Goal: Contribute content: Contribute content

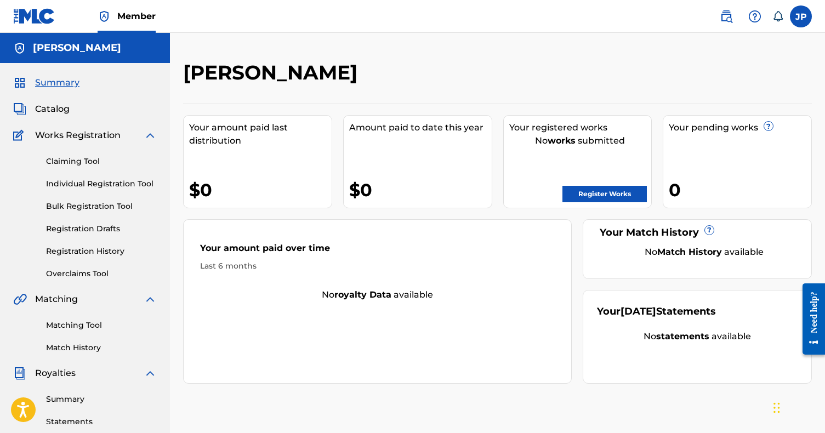
click at [578, 191] on link "Register Works" at bounding box center [604, 194] width 84 height 16
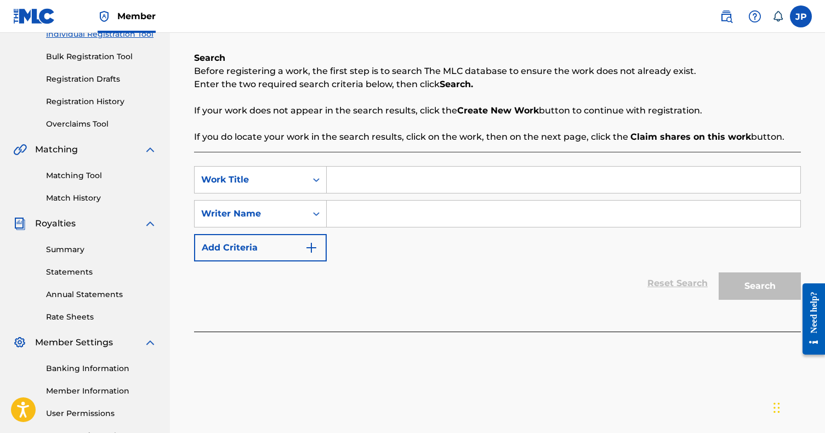
scroll to position [151, 0]
click at [340, 181] on input "Search Form" at bounding box center [563, 178] width 473 height 26
click at [306, 185] on div "Search Form" at bounding box center [316, 178] width 20 height 26
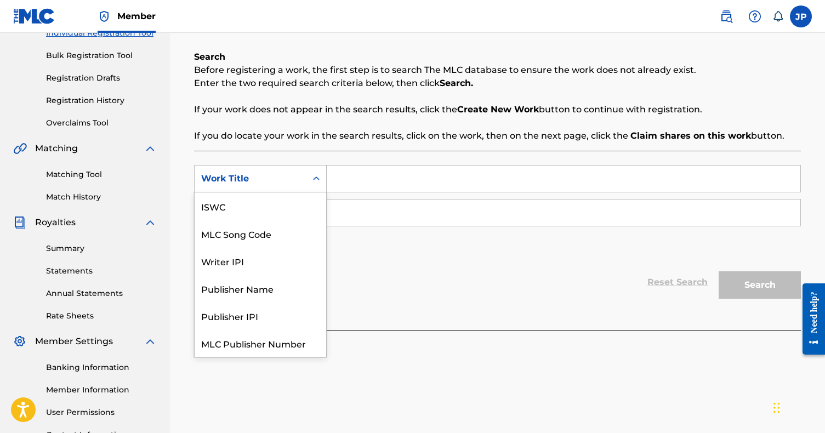
scroll to position [27, 0]
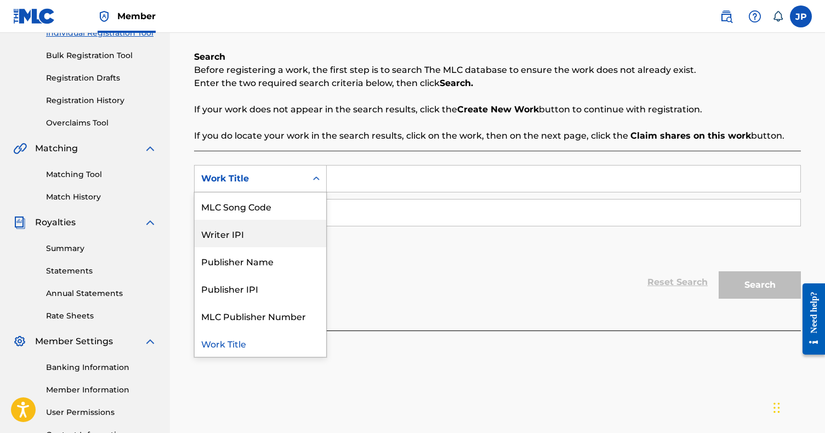
click at [282, 243] on div "Writer IPI" at bounding box center [261, 233] width 132 height 27
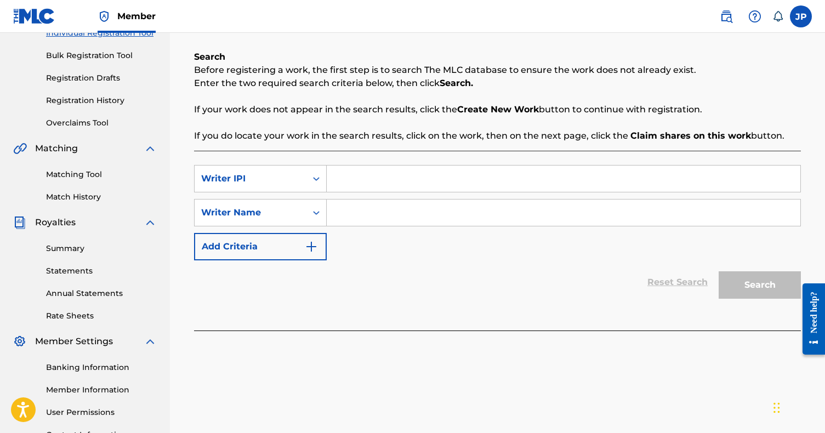
click at [363, 187] on input "Search Form" at bounding box center [563, 178] width 473 height 26
type input "01288600043"
click at [353, 209] on input "Search Form" at bounding box center [563, 212] width 473 height 26
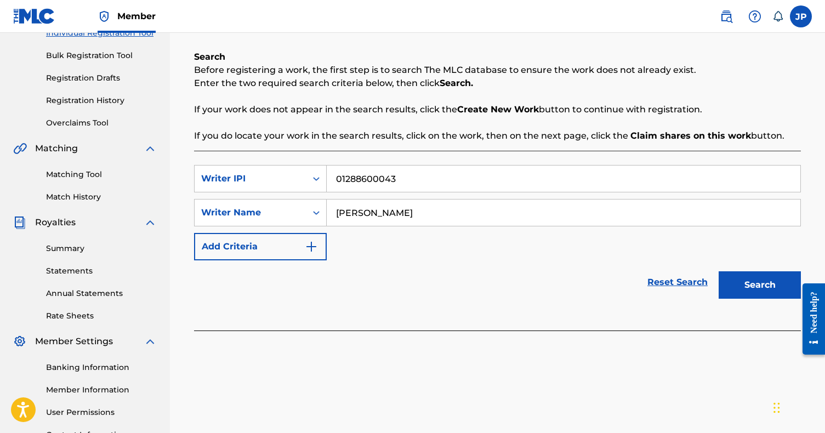
type input "[PERSON_NAME]"
click at [729, 274] on button "Search" at bounding box center [759, 284] width 82 height 27
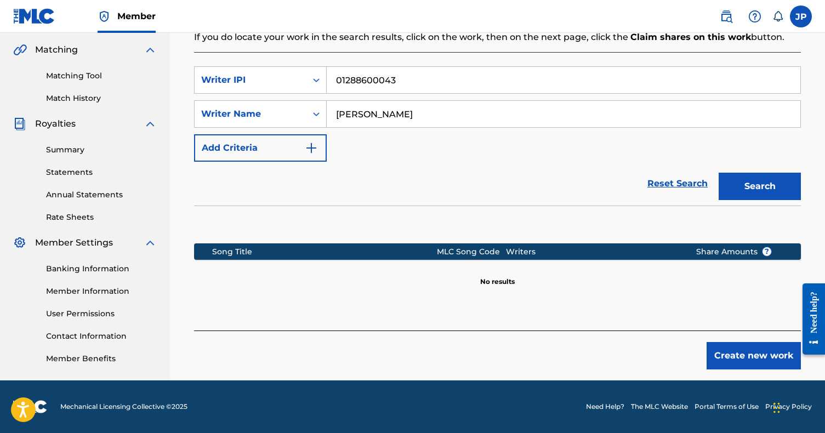
scroll to position [249, 0]
click at [317, 147] on img "Search Form" at bounding box center [311, 147] width 13 height 13
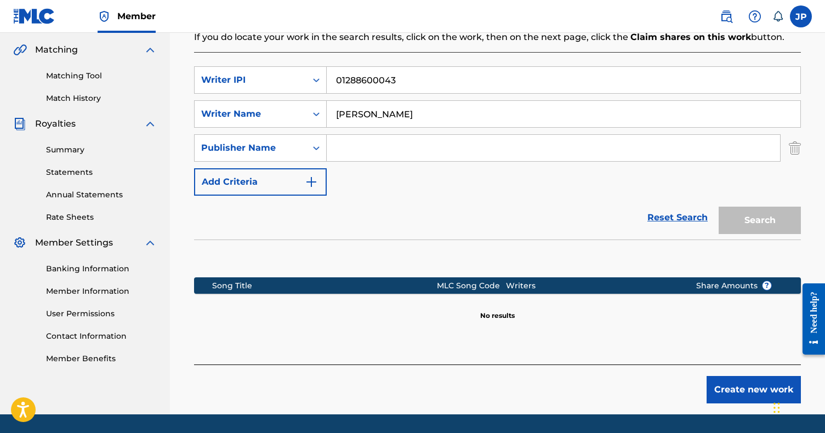
click at [317, 147] on icon "Search Form" at bounding box center [316, 147] width 11 height 11
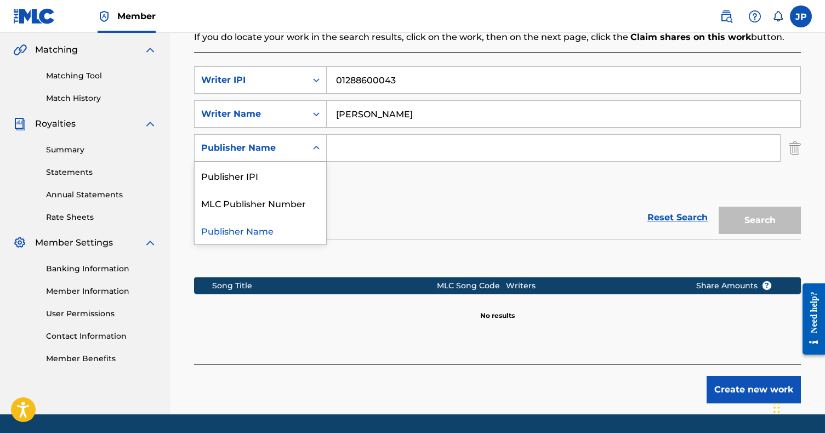
click at [287, 151] on div "Publisher Name" at bounding box center [250, 147] width 99 height 13
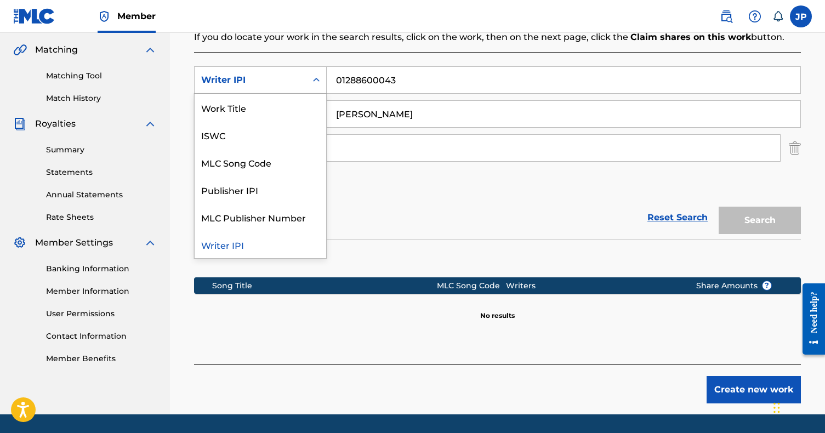
click at [304, 88] on div "Writer IPI" at bounding box center [251, 80] width 112 height 21
click at [254, 245] on div "Writer IPI" at bounding box center [261, 244] width 132 height 27
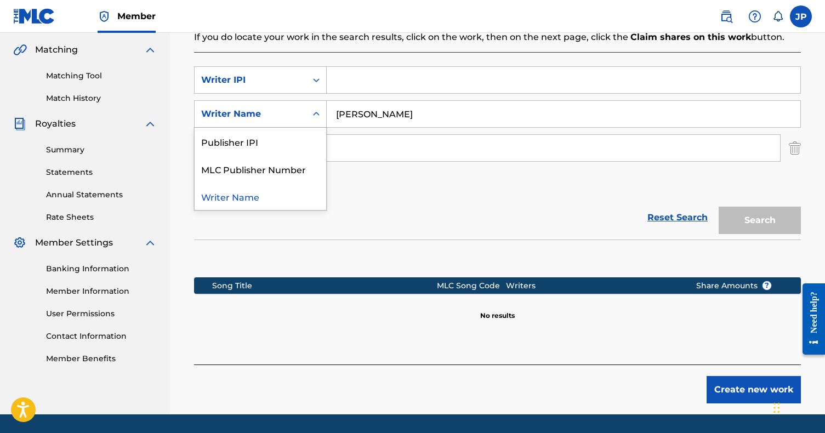
click at [279, 123] on div "Writer Name" at bounding box center [251, 114] width 112 height 21
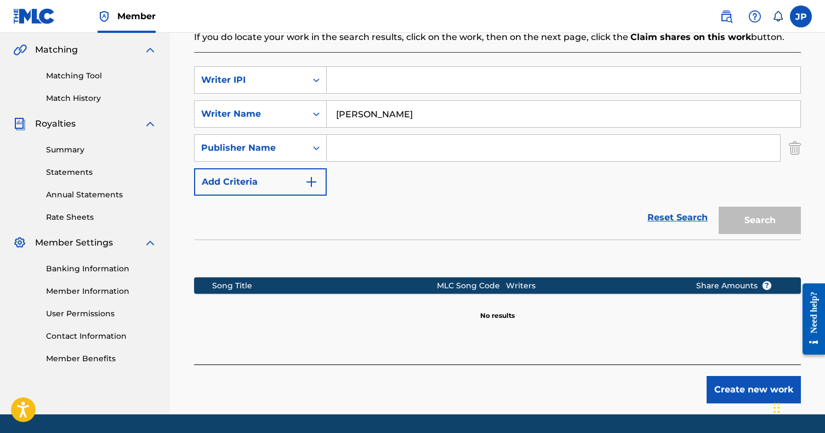
click at [419, 192] on div "SearchWithCriteriadc2d21a8-33b9-4d57-8c73-b7ad0964136e Writer IPI SearchWithCri…" at bounding box center [497, 130] width 607 height 129
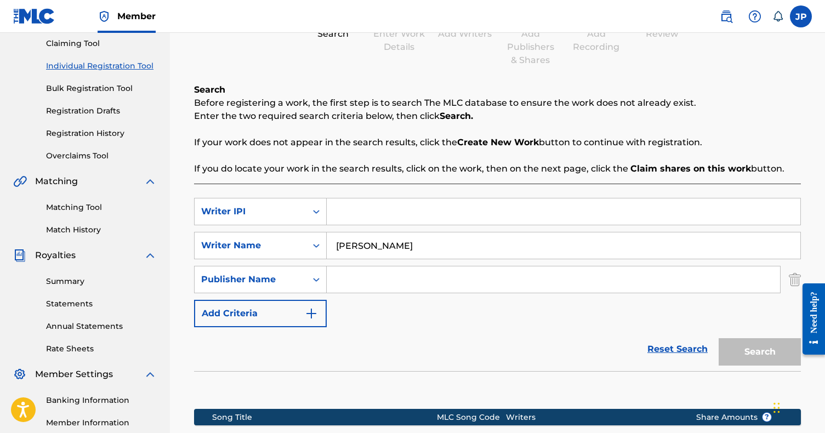
scroll to position [117, 0]
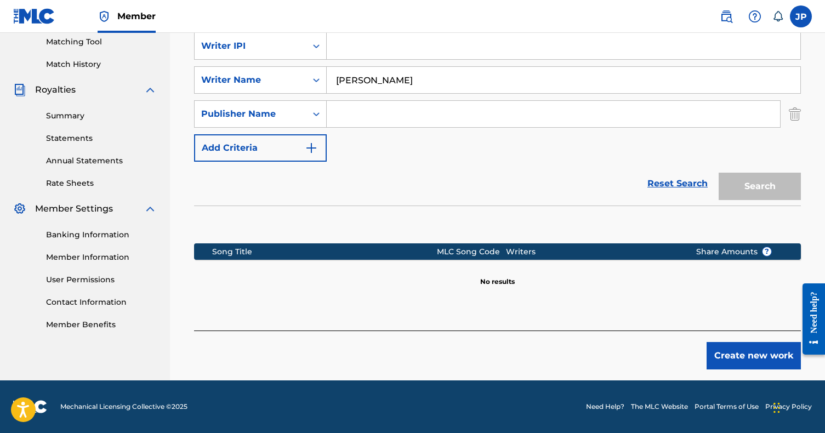
click at [748, 354] on button "Create new work" at bounding box center [753, 355] width 94 height 27
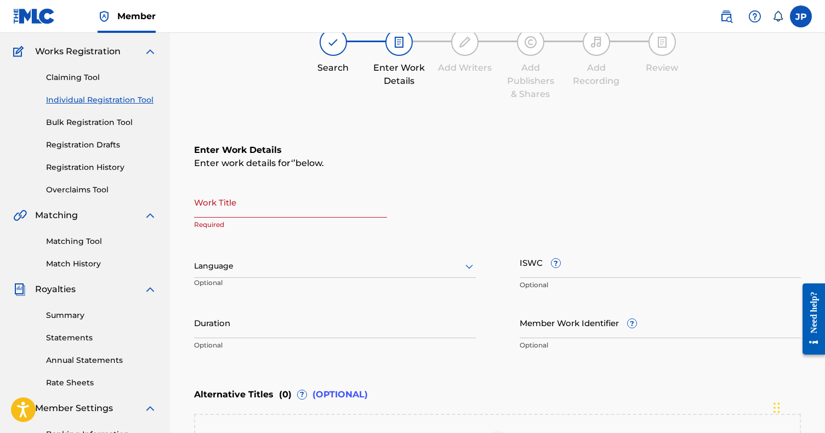
scroll to position [40, 0]
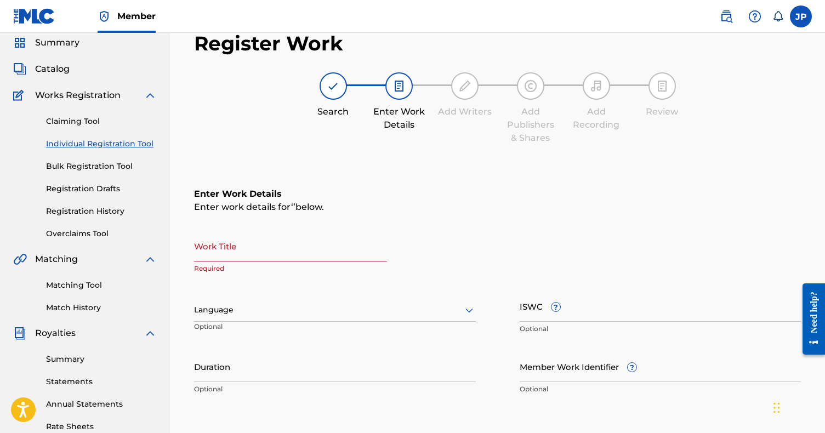
click at [324, 245] on input "Work Title" at bounding box center [290, 245] width 193 height 31
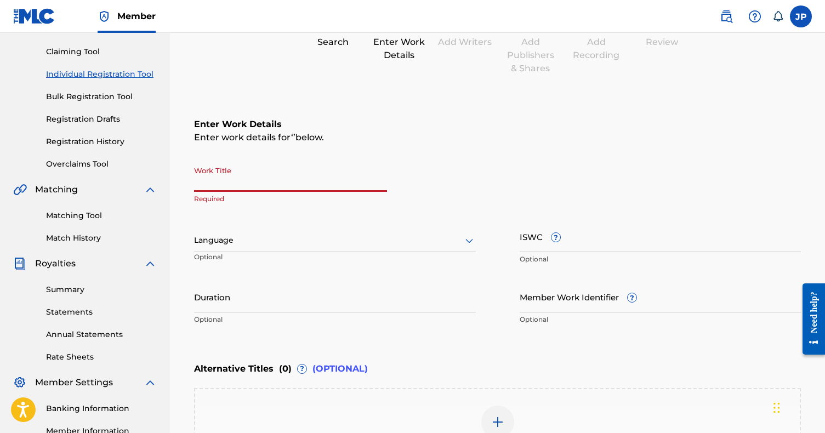
scroll to position [113, 0]
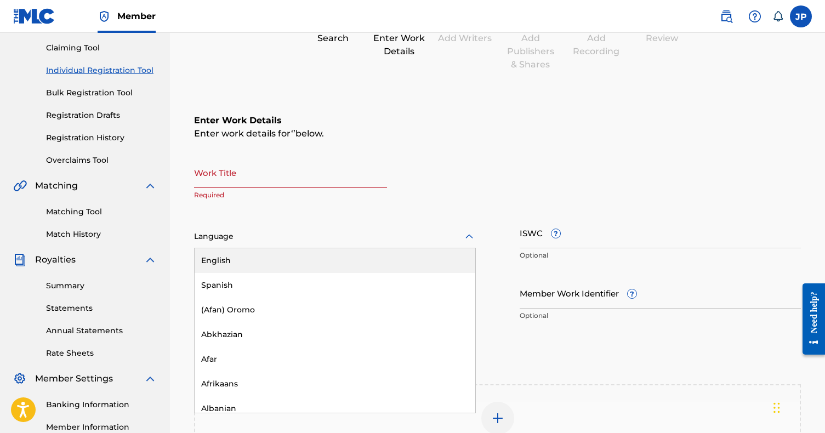
click at [324, 245] on div "Language" at bounding box center [335, 236] width 282 height 23
click at [302, 261] on div "English" at bounding box center [335, 260] width 281 height 25
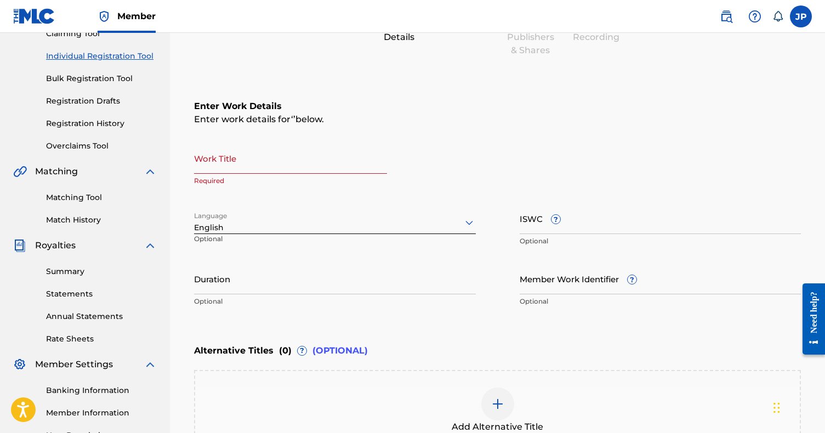
scroll to position [99, 0]
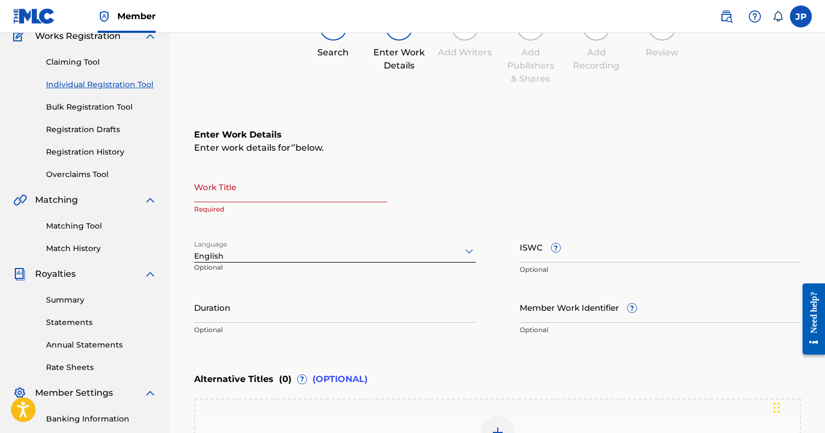
click at [284, 185] on input "Work Title" at bounding box center [290, 186] width 193 height 31
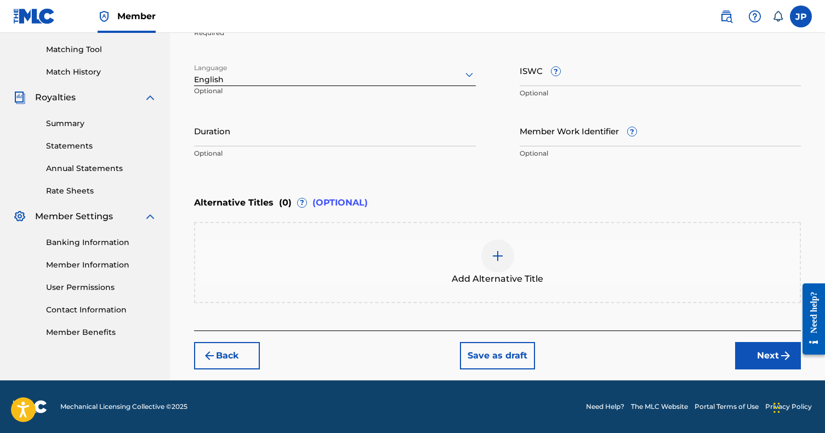
scroll to position [276, 0]
type input "Never Get Comfortable"
click at [763, 360] on button "Next" at bounding box center [768, 355] width 66 height 27
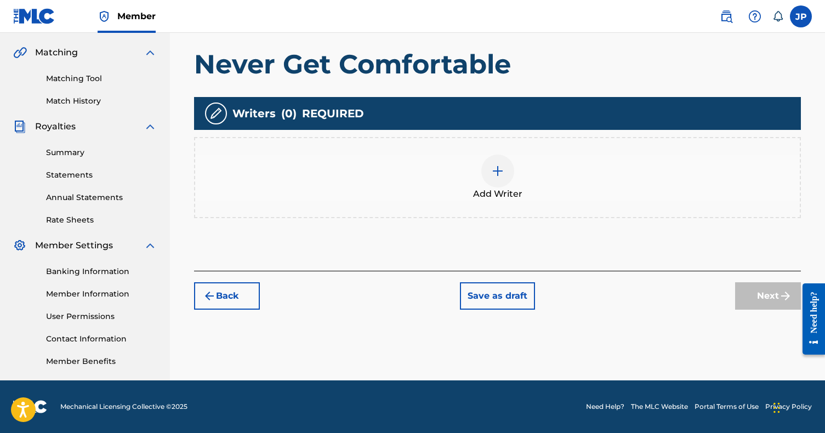
click at [498, 174] on img at bounding box center [497, 170] width 13 height 13
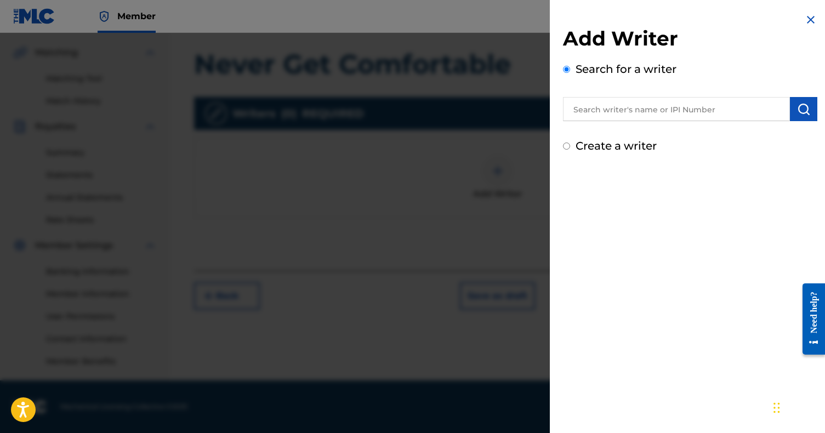
click at [624, 104] on input "text" at bounding box center [676, 109] width 227 height 24
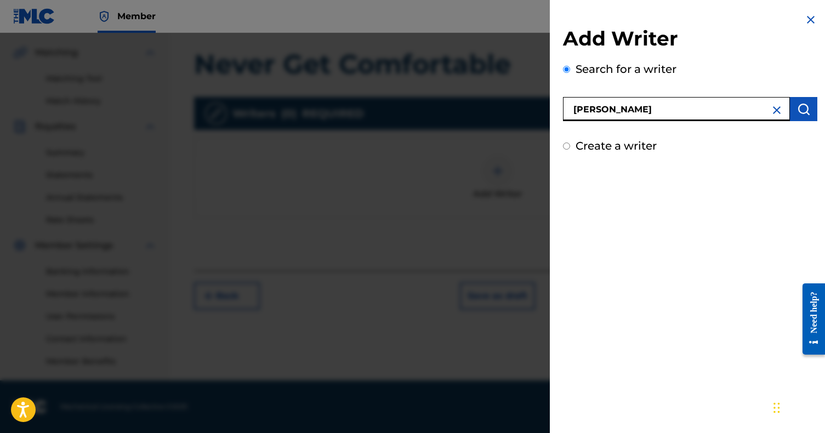
type input "[PERSON_NAME]"
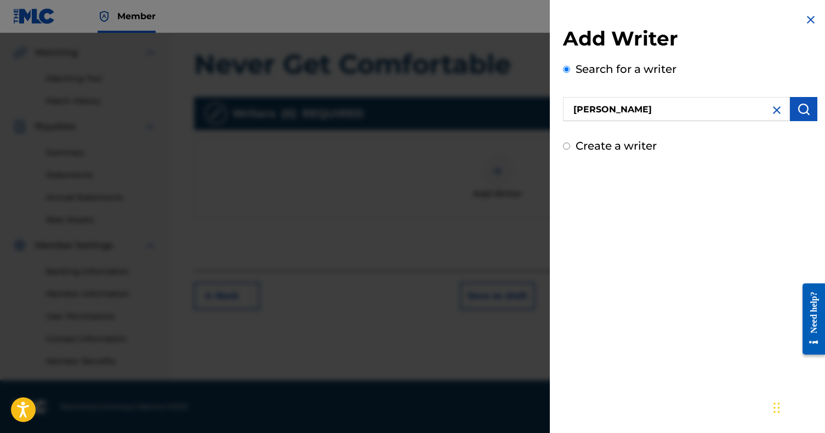
click at [569, 148] on input "Create a writer" at bounding box center [566, 145] width 7 height 7
radio input "false"
radio input "true"
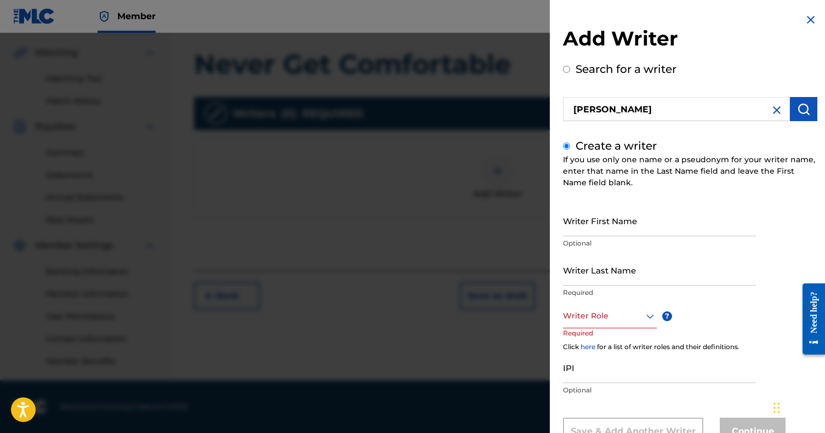
click at [600, 221] on input "Writer First Name" at bounding box center [659, 220] width 193 height 31
type input "Joanet"
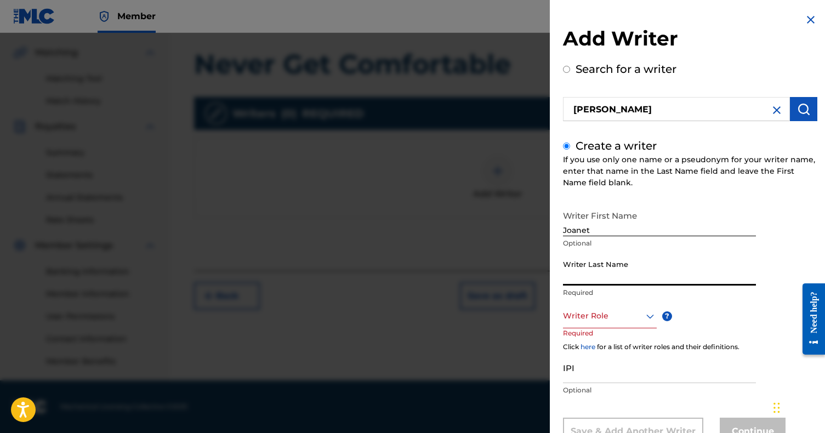
click at [583, 276] on input "Writer Last Name" at bounding box center [659, 269] width 193 height 31
type input "[PERSON_NAME]"
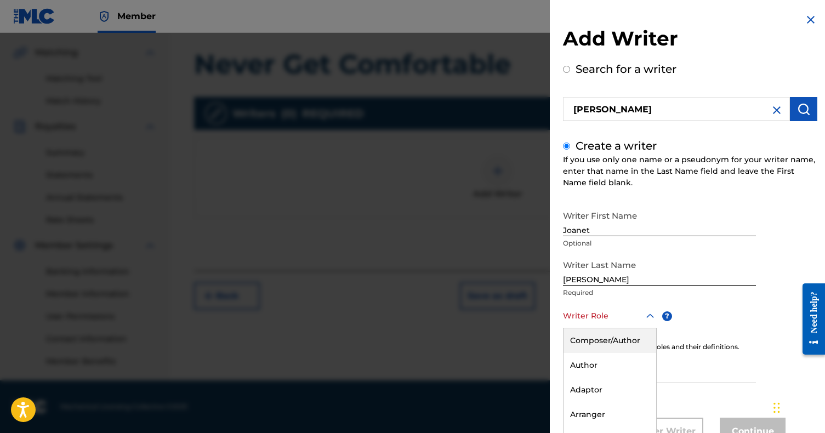
click at [578, 315] on div "Composer/Author, 1 of 8. 8 results available. Use Up and Down to choose options…" at bounding box center [610, 316] width 94 height 25
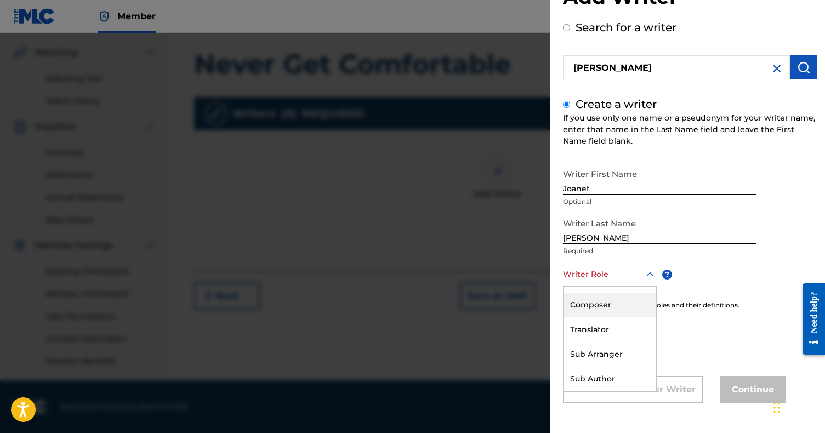
scroll to position [0, 0]
click at [594, 300] on div "Composer/Author" at bounding box center [609, 299] width 93 height 25
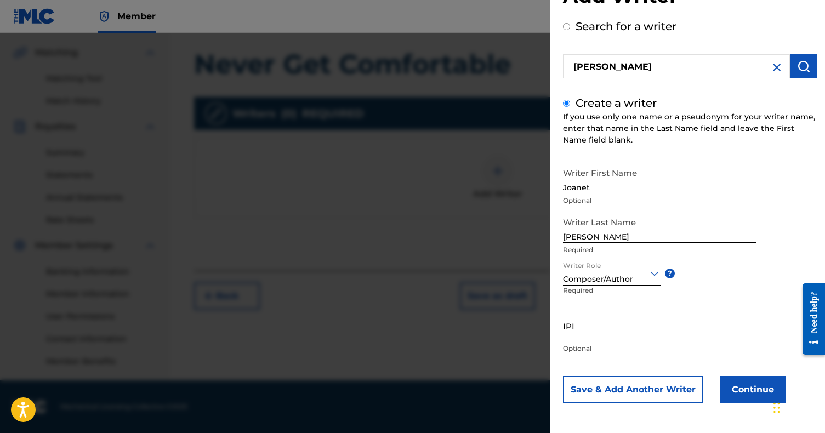
scroll to position [43, 0]
click at [626, 322] on input "IPI" at bounding box center [659, 325] width 193 height 31
type input "01288600043"
click at [733, 393] on button "Continue" at bounding box center [752, 389] width 66 height 27
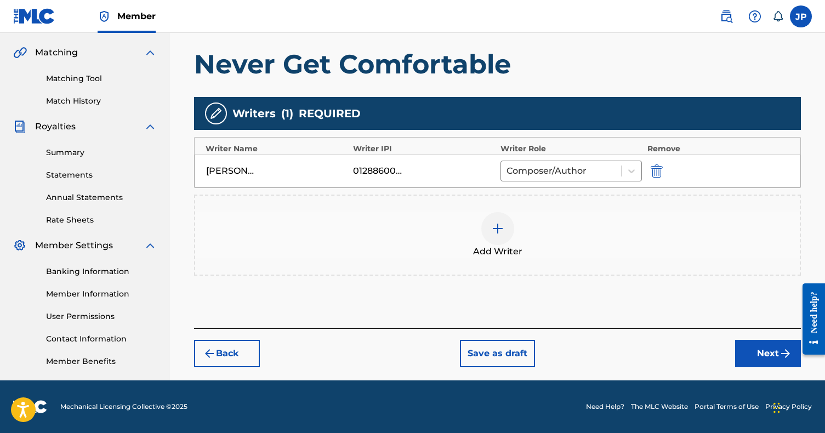
click at [747, 352] on button "Next" at bounding box center [768, 353] width 66 height 27
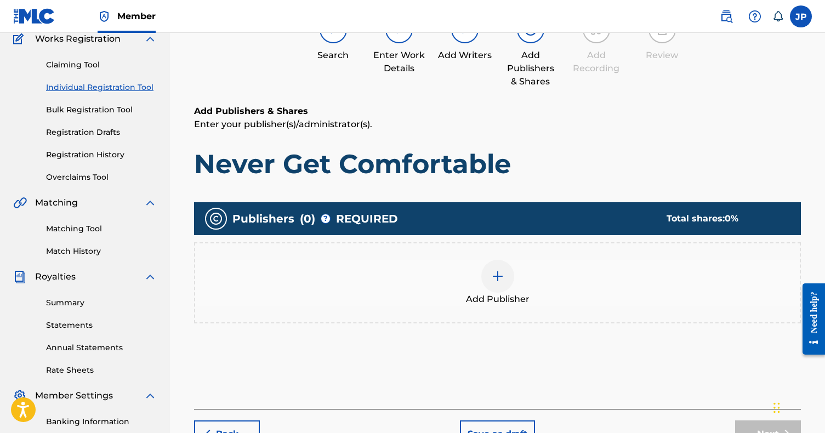
scroll to position [108, 0]
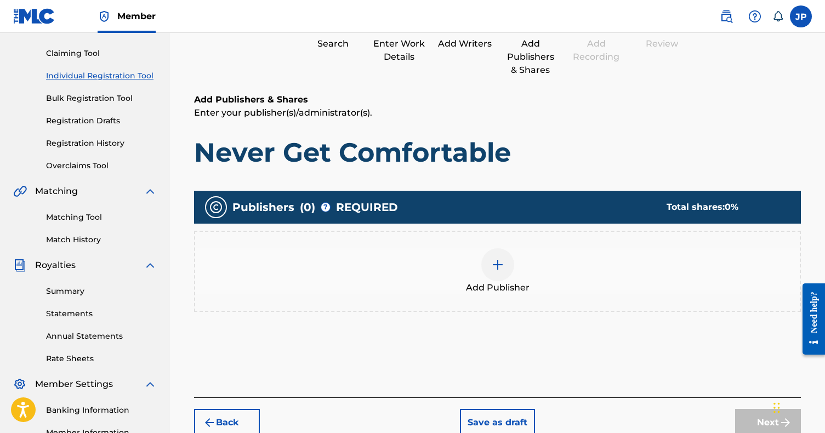
click at [502, 272] on div at bounding box center [497, 264] width 33 height 33
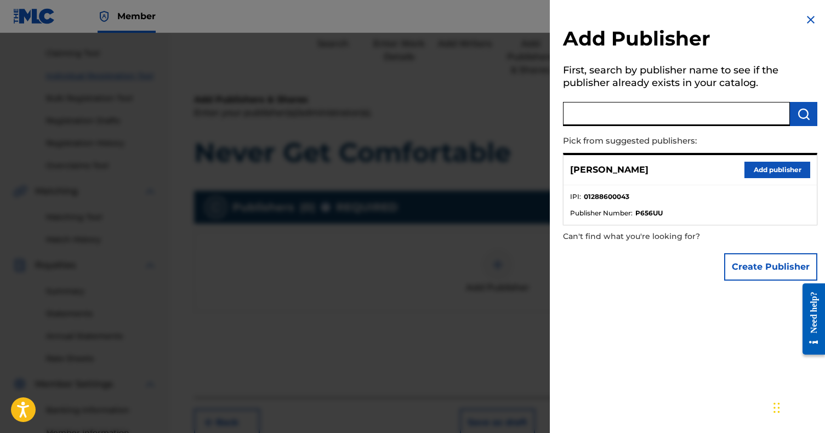
click at [624, 119] on input "text" at bounding box center [676, 114] width 227 height 24
click at [740, 256] on button "Create Publisher" at bounding box center [770, 266] width 93 height 27
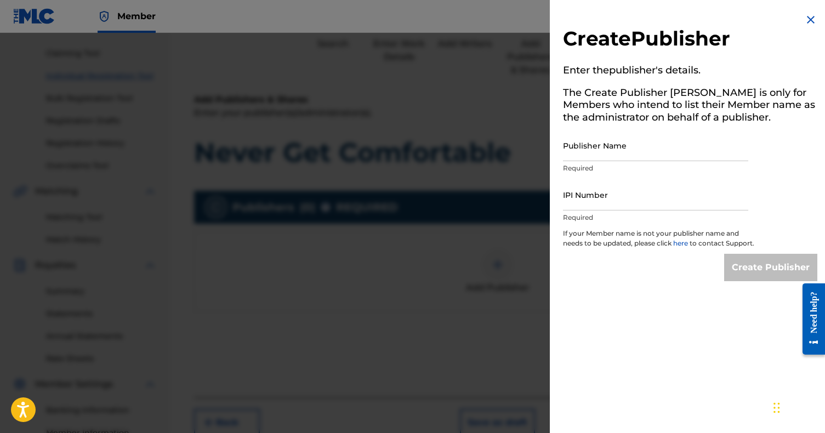
click at [609, 149] on input "Publisher Name" at bounding box center [655, 145] width 185 height 31
